Goal: Task Accomplishment & Management: Complete application form

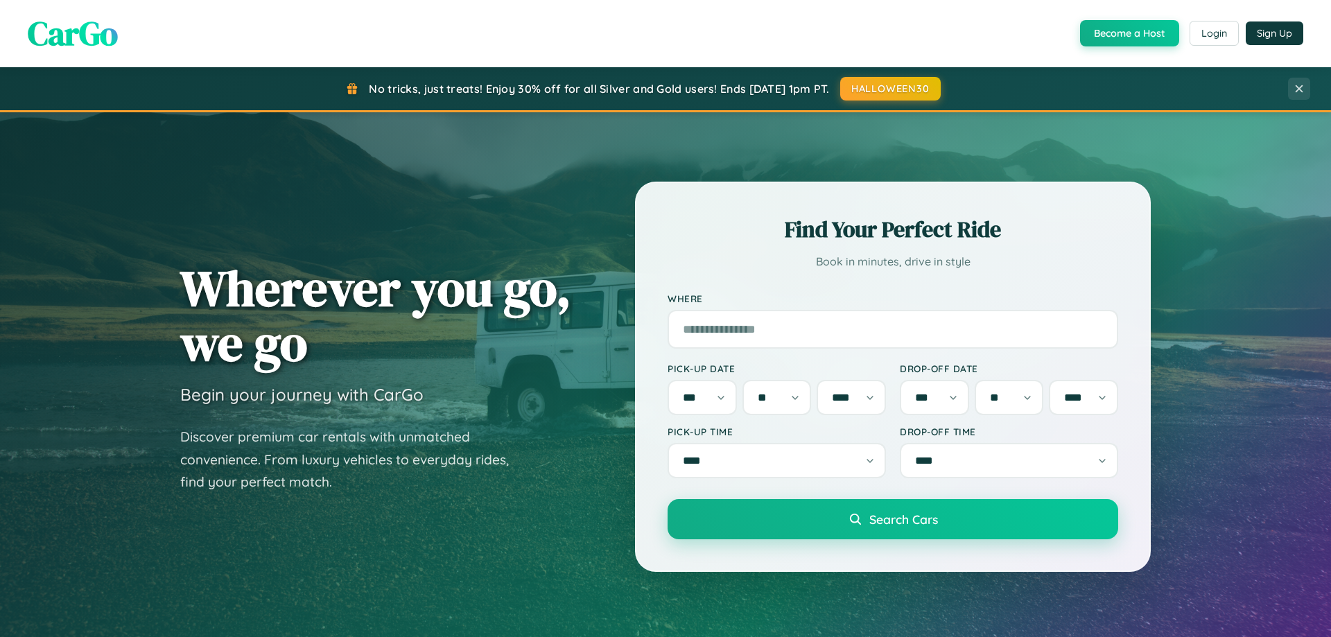
select select "**"
select select "****"
select select "**"
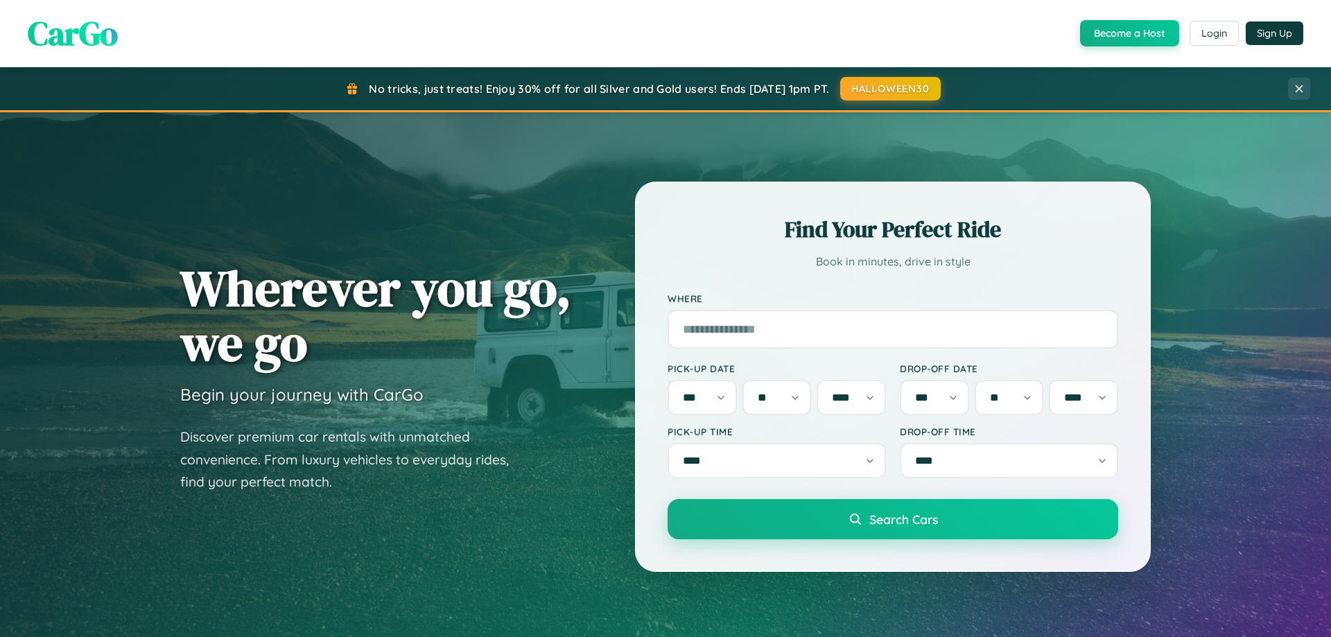
select select "****"
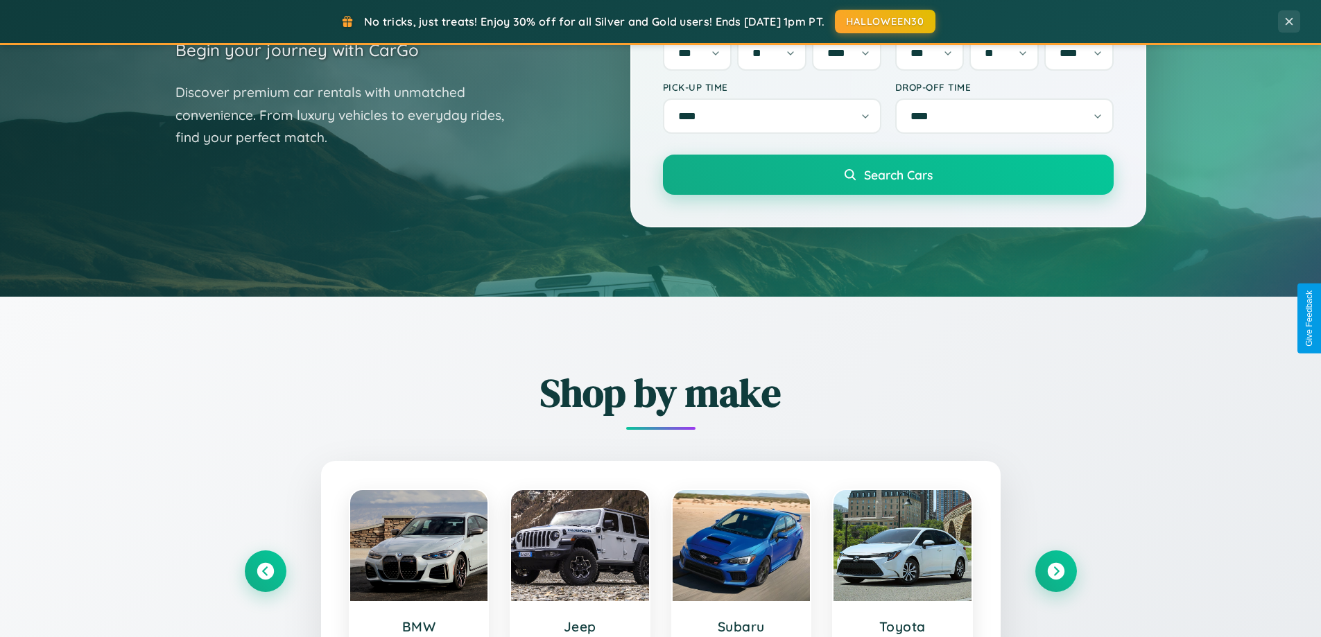
scroll to position [598, 0]
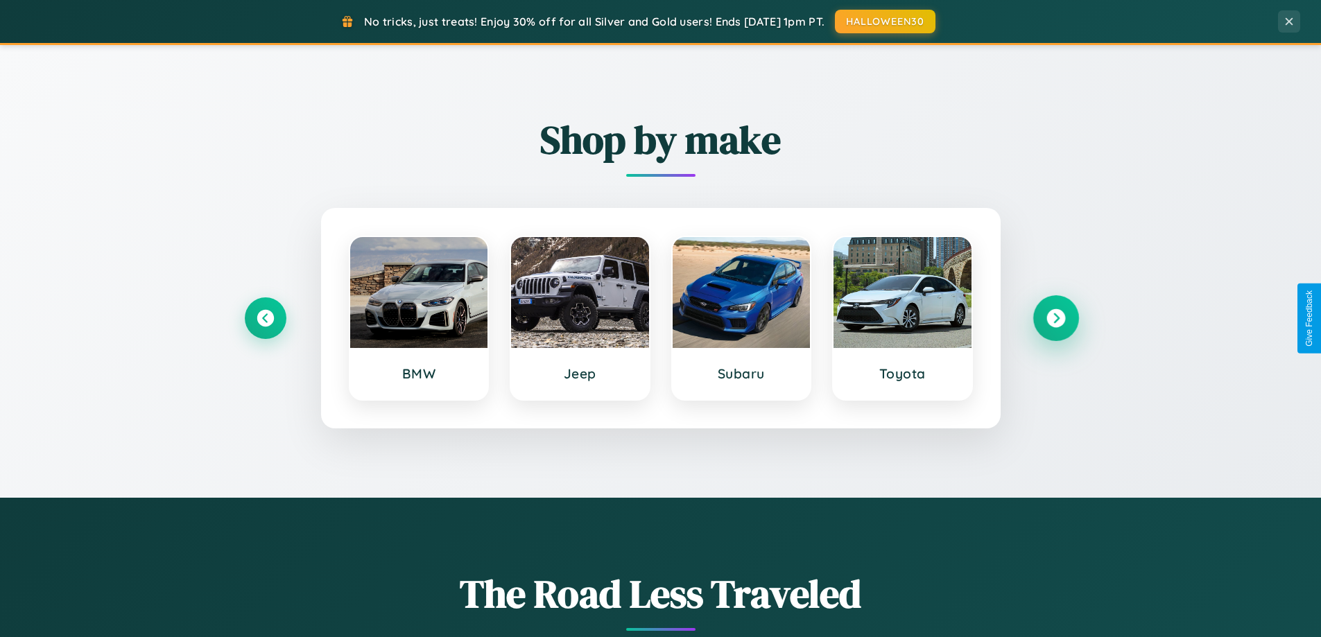
click at [1055, 318] on icon at bounding box center [1055, 318] width 19 height 19
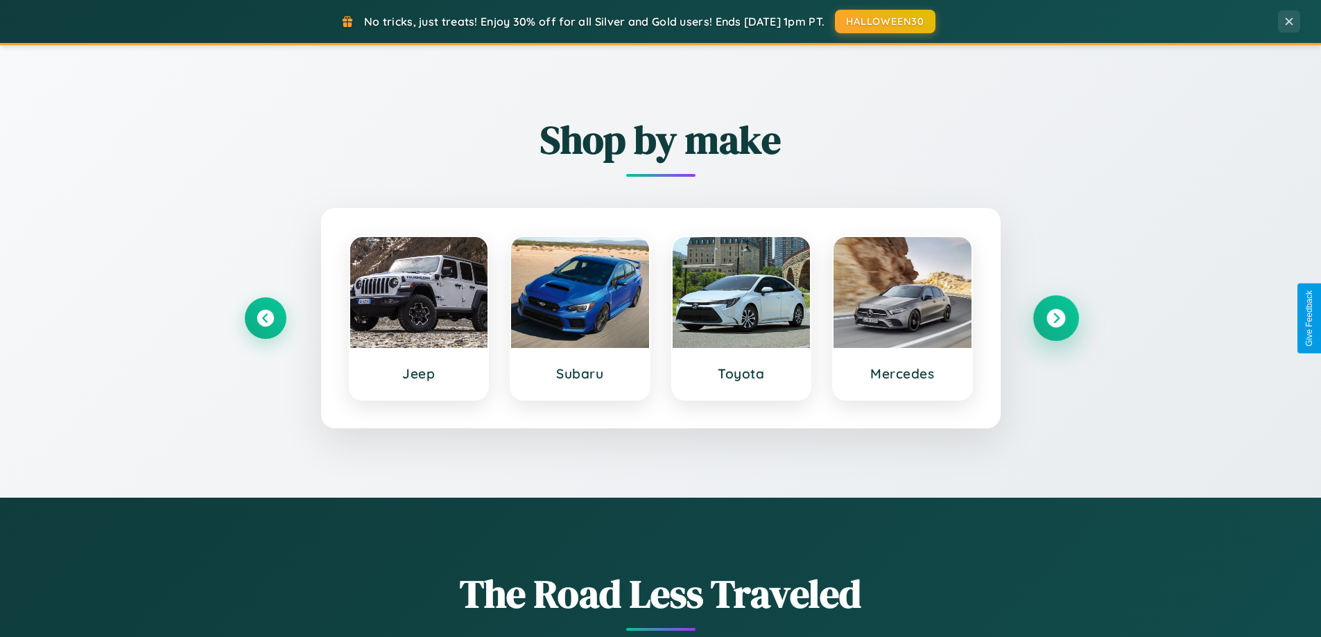
click at [1055, 318] on icon at bounding box center [1055, 318] width 19 height 19
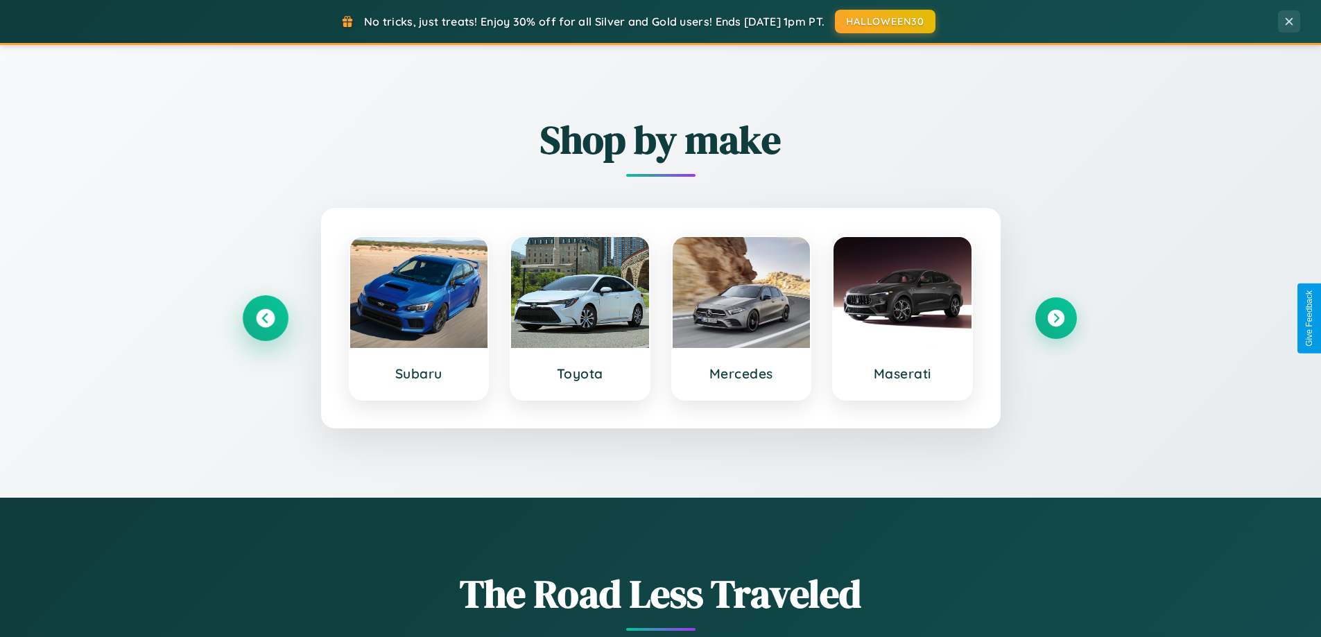
click at [265, 318] on icon at bounding box center [265, 318] width 19 height 19
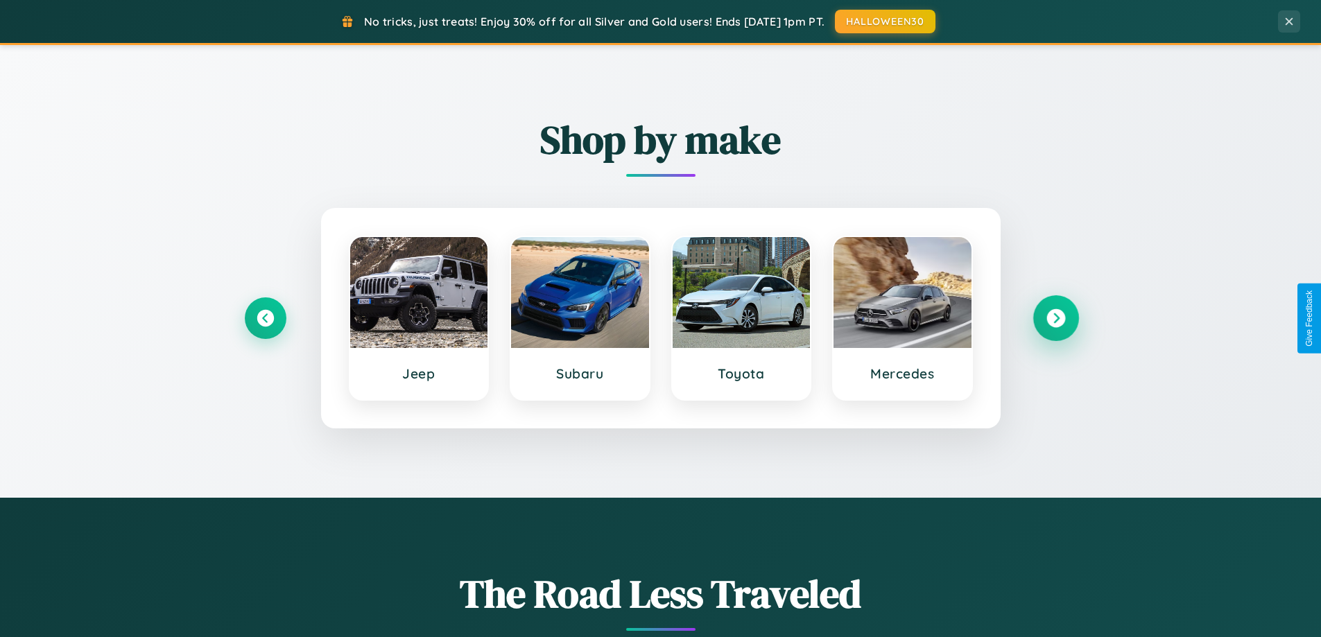
click at [1055, 318] on icon at bounding box center [1055, 318] width 19 height 19
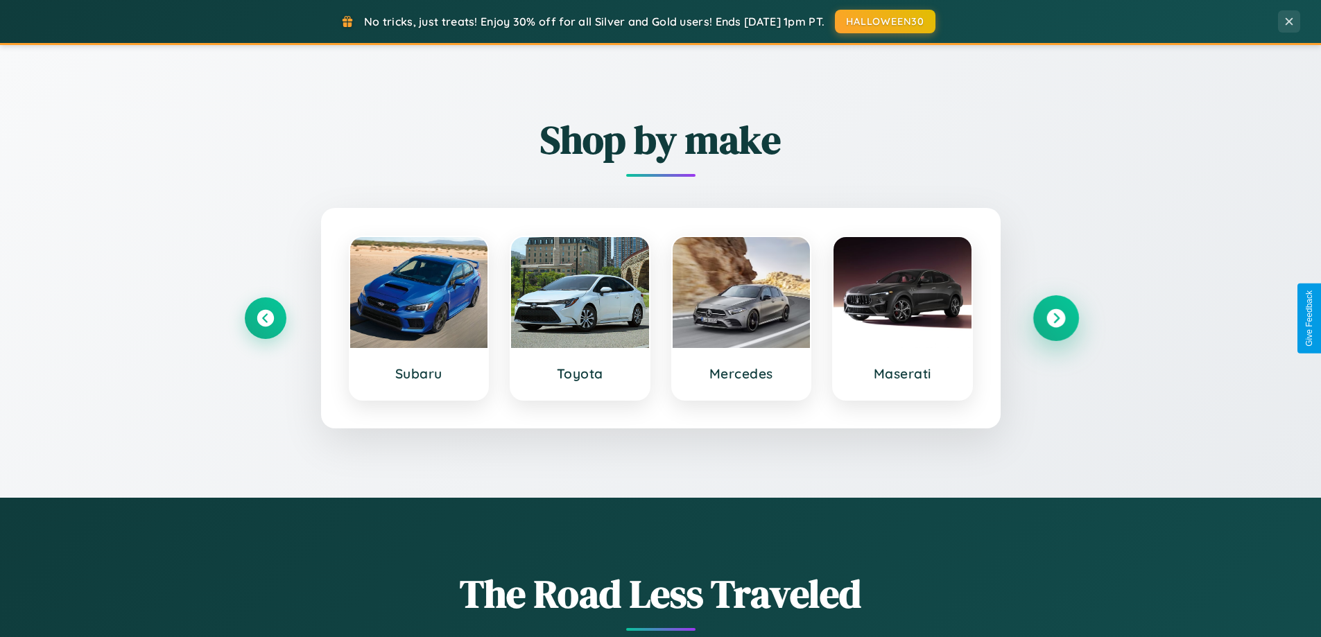
click at [1055, 318] on icon at bounding box center [1055, 318] width 19 height 19
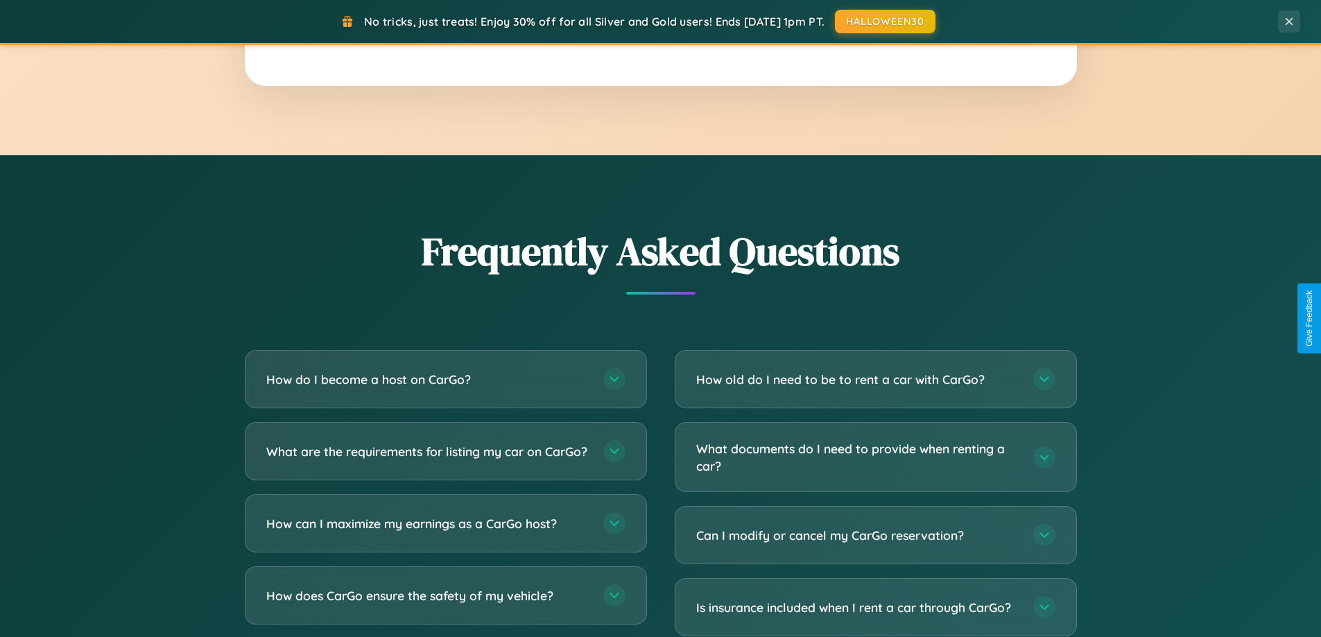
scroll to position [2668, 0]
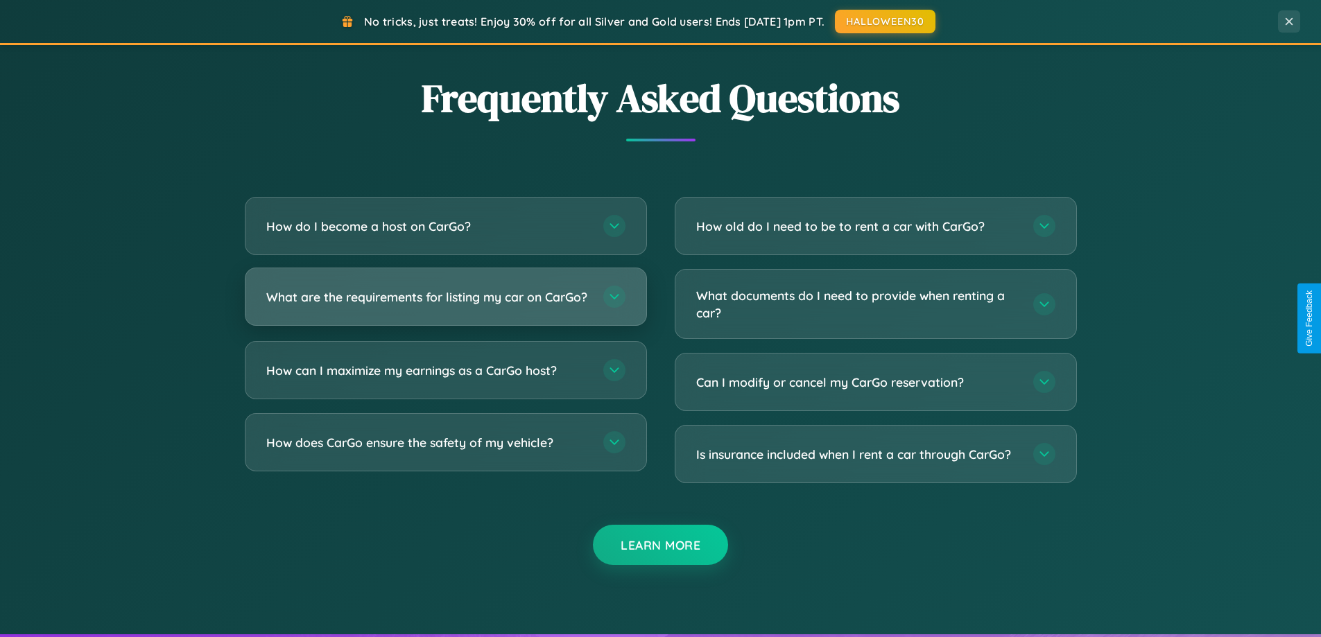
click at [445, 303] on h3 "What are the requirements for listing my car on CarGo?" at bounding box center [427, 296] width 323 height 17
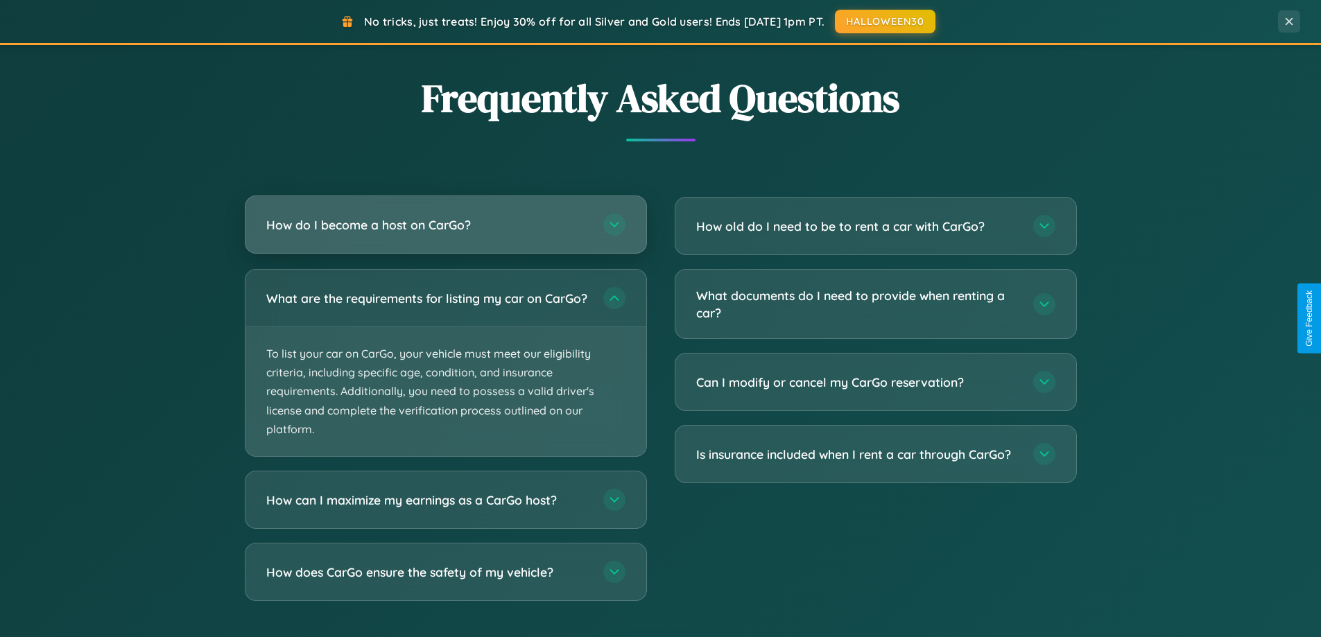
click at [445, 225] on h3 "How do I become a host on CarGo?" at bounding box center [427, 224] width 323 height 17
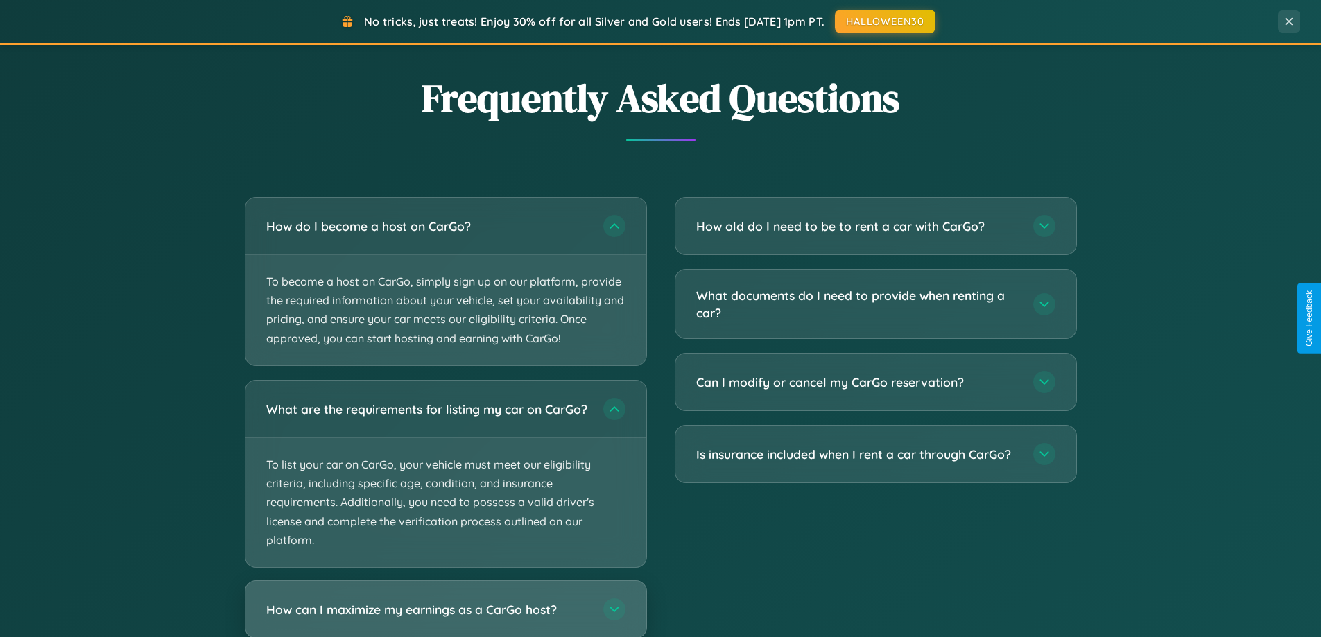
click at [445, 614] on h3 "How can I maximize my earnings as a CarGo host?" at bounding box center [427, 609] width 323 height 17
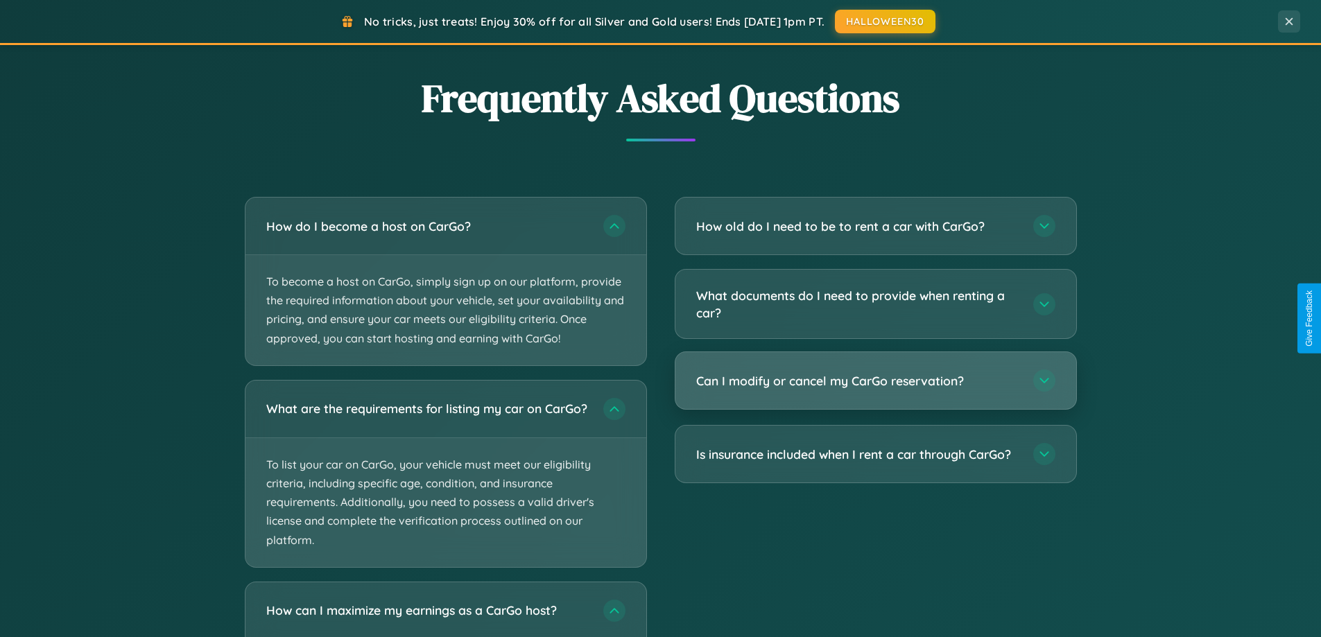
click at [875, 381] on h3 "Can I modify or cancel my CarGo reservation?" at bounding box center [857, 380] width 323 height 17
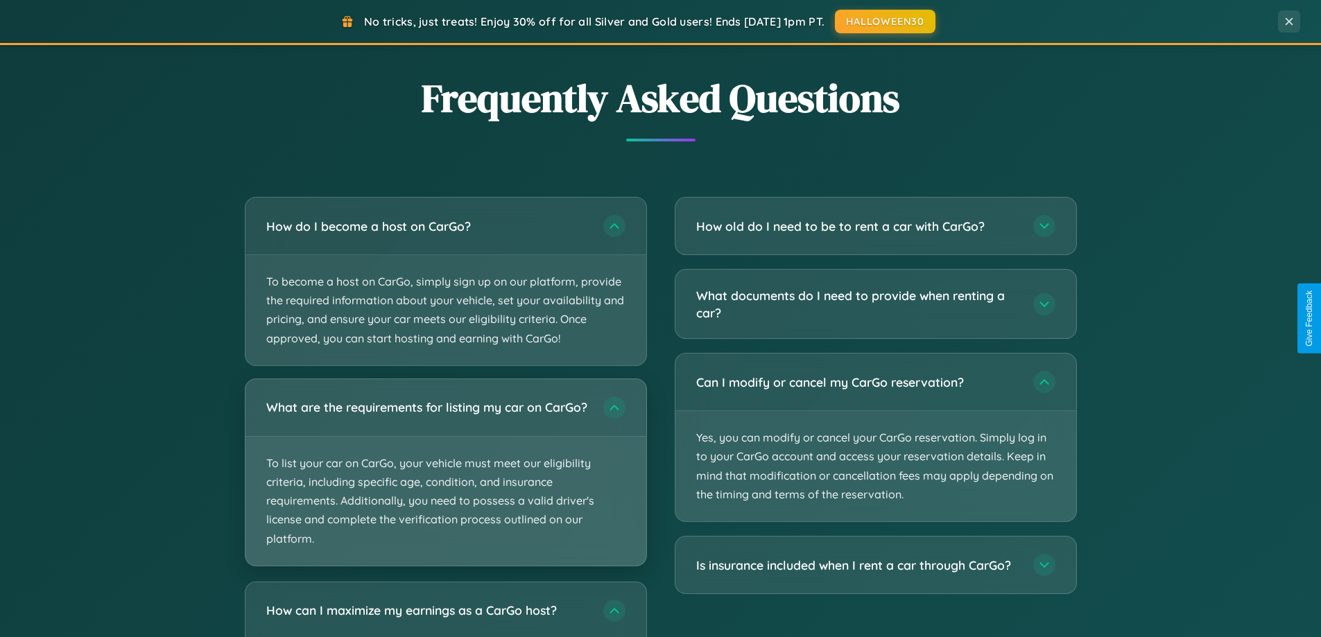
click at [445, 478] on p "To list your car on CarGo, your vehicle must meet our eligibility criteria, inc…" at bounding box center [445, 501] width 401 height 129
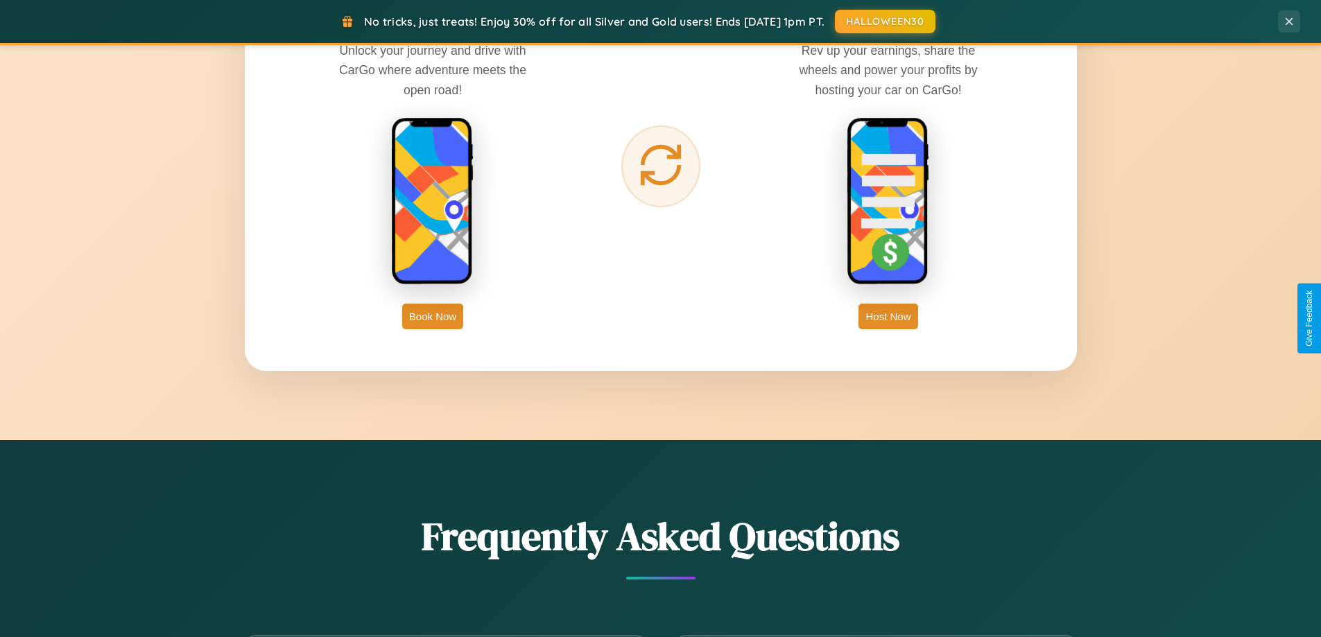
scroll to position [2228, 0]
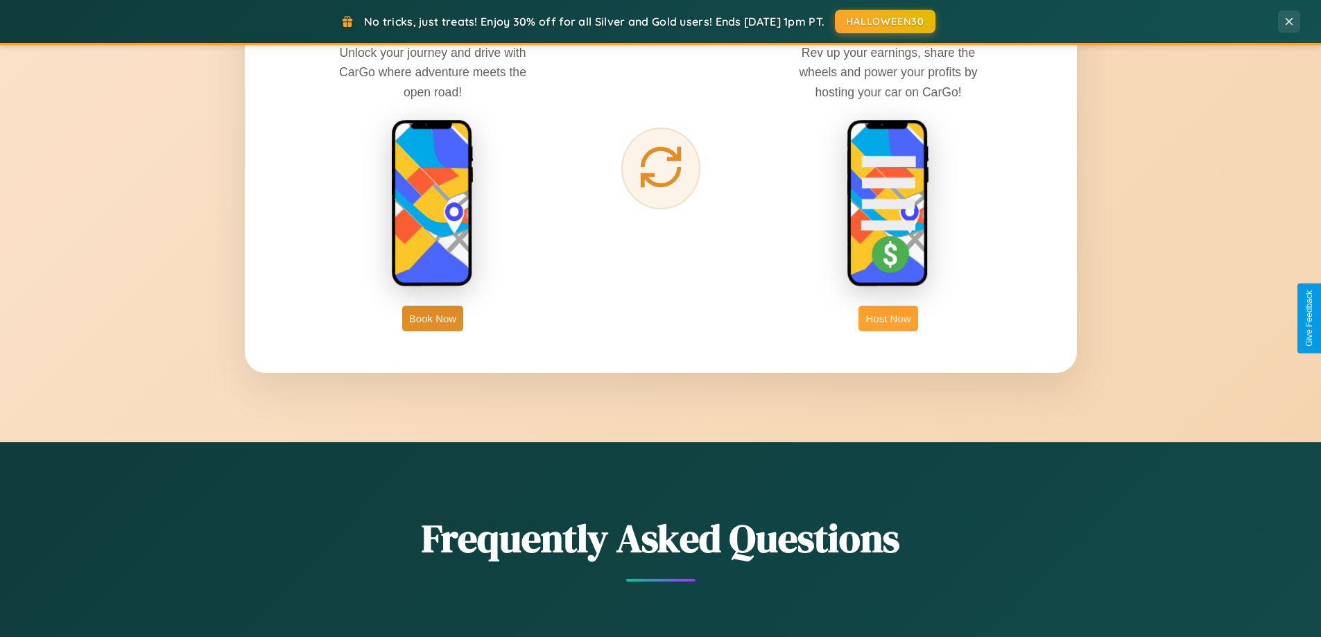
click at [888, 318] on button "Host Now" at bounding box center [887, 319] width 59 height 26
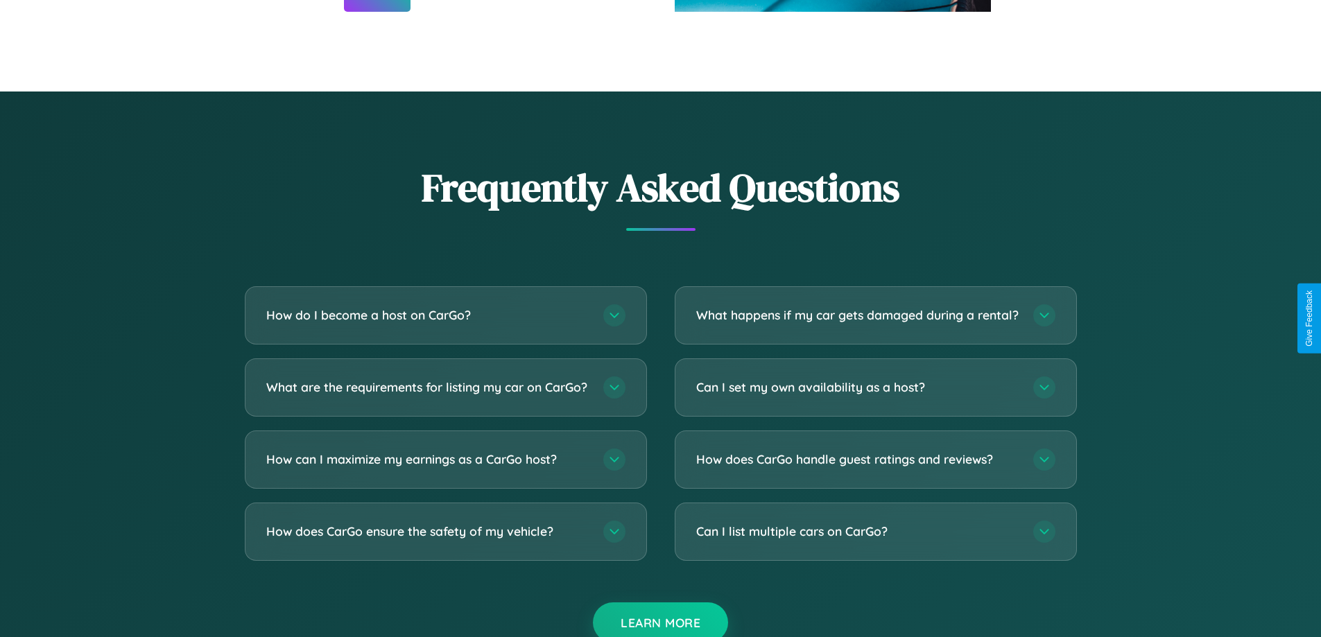
scroll to position [1874, 0]
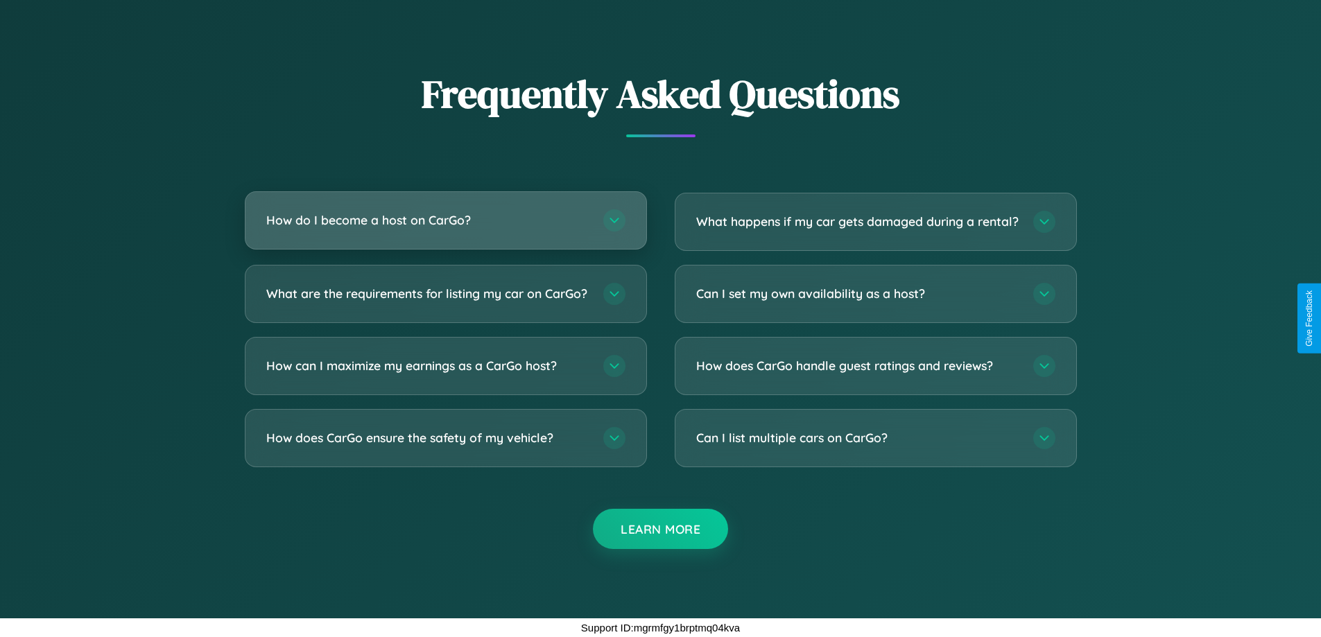
click at [445, 211] on h3 "How do I become a host on CarGo?" at bounding box center [427, 219] width 323 height 17
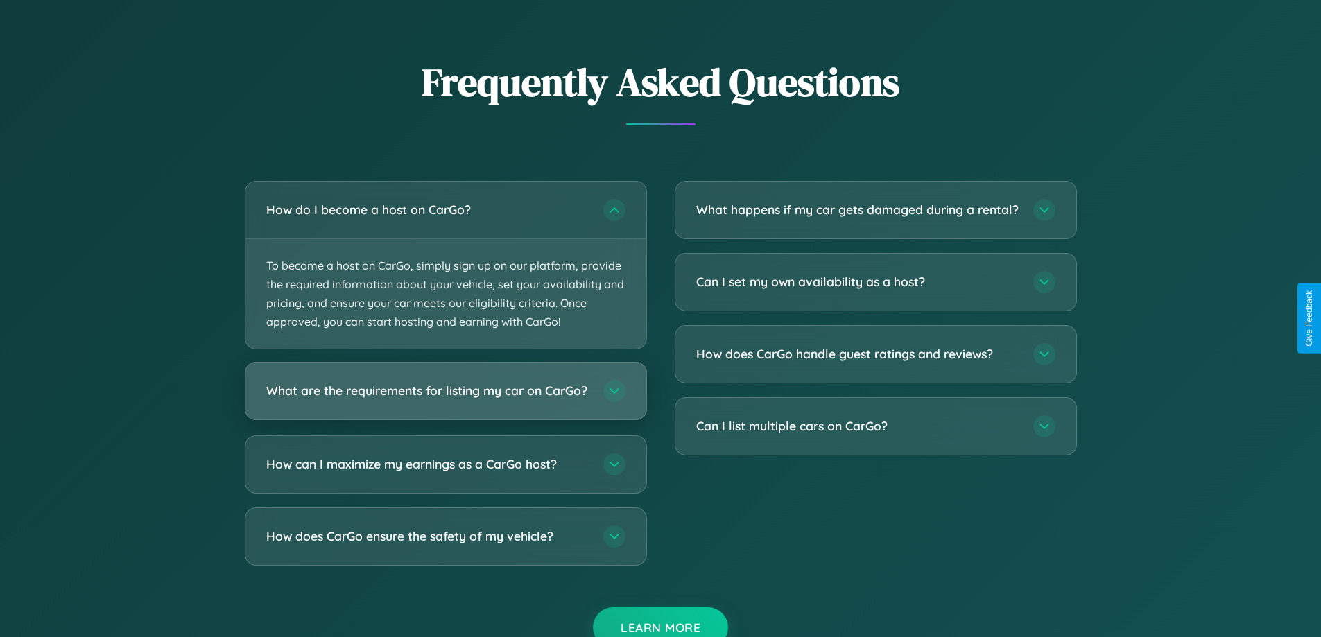
click at [445, 397] on h3 "What are the requirements for listing my car on CarGo?" at bounding box center [427, 391] width 323 height 17
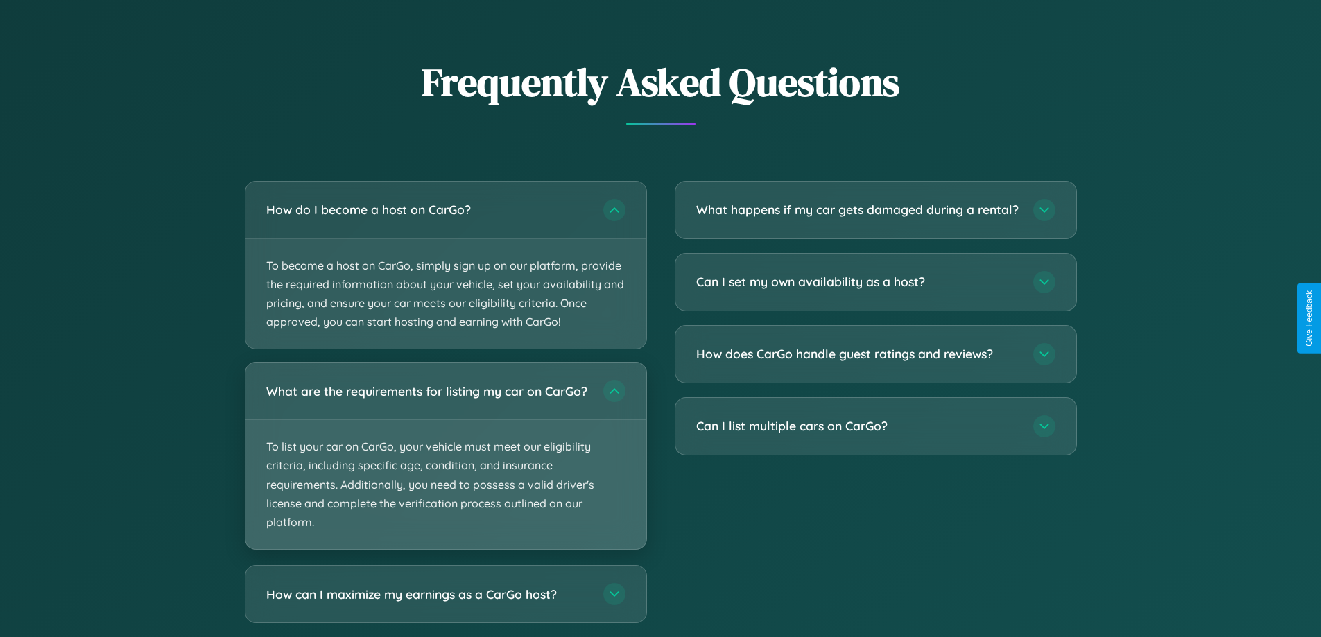
click at [445, 462] on p "To list your car on CarGo, your vehicle must meet our eligibility criteria, inc…" at bounding box center [445, 484] width 401 height 129
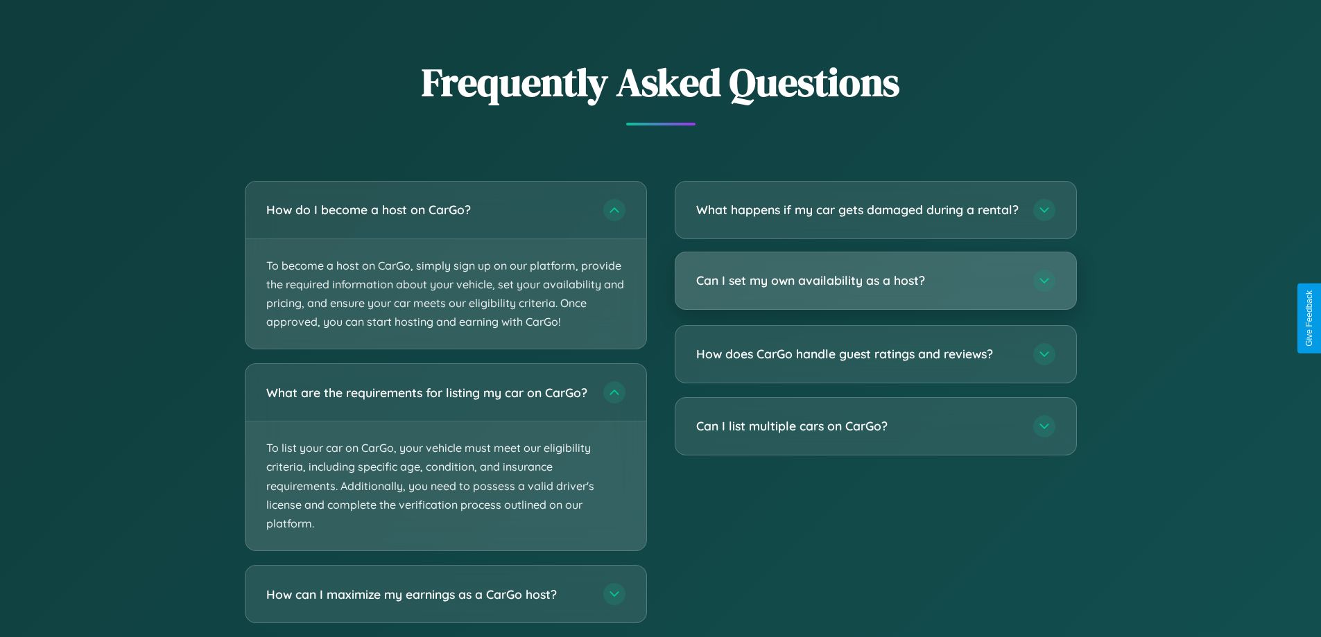
click at [875, 289] on h3 "Can I set my own availability as a host?" at bounding box center [857, 280] width 323 height 17
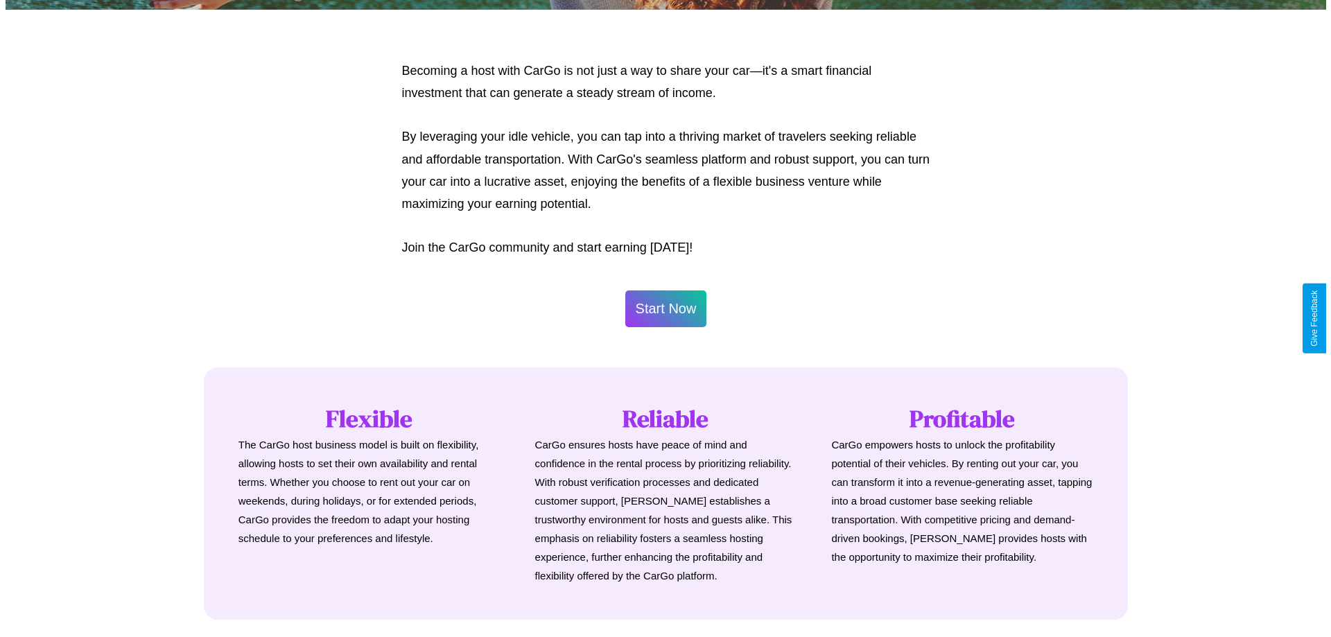
scroll to position [670, 0]
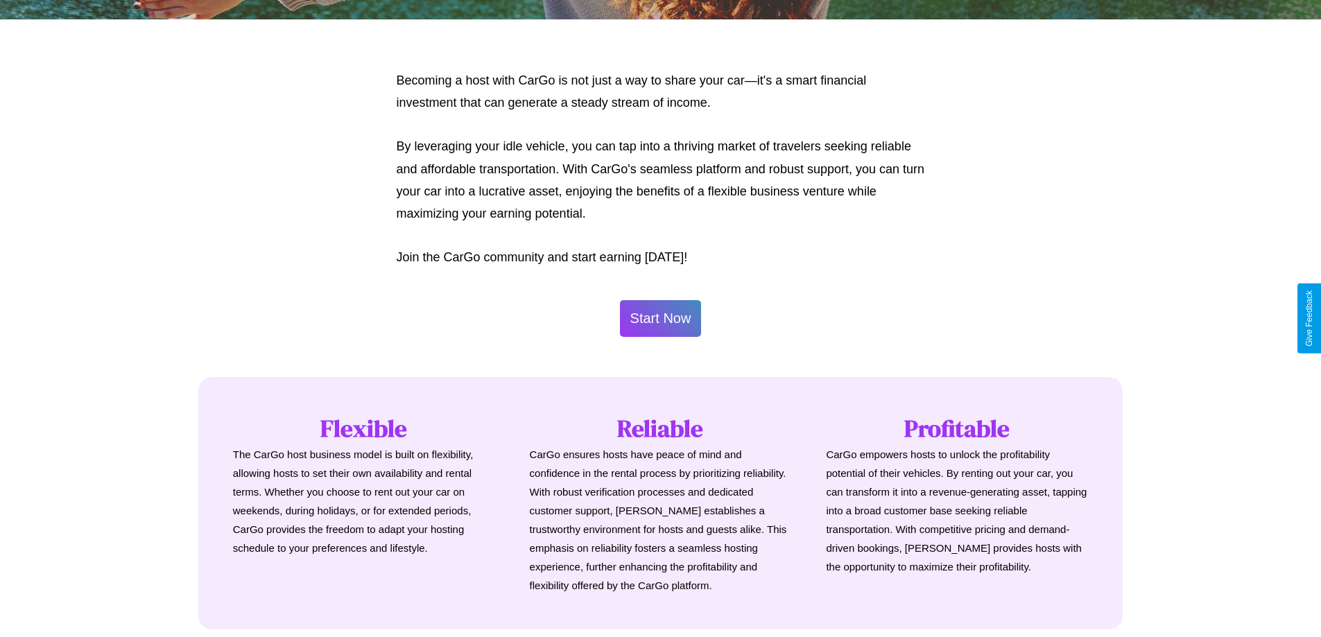
click at [660, 318] on button "Start Now" at bounding box center [661, 318] width 82 height 37
